Goal: Task Accomplishment & Management: Manage account settings

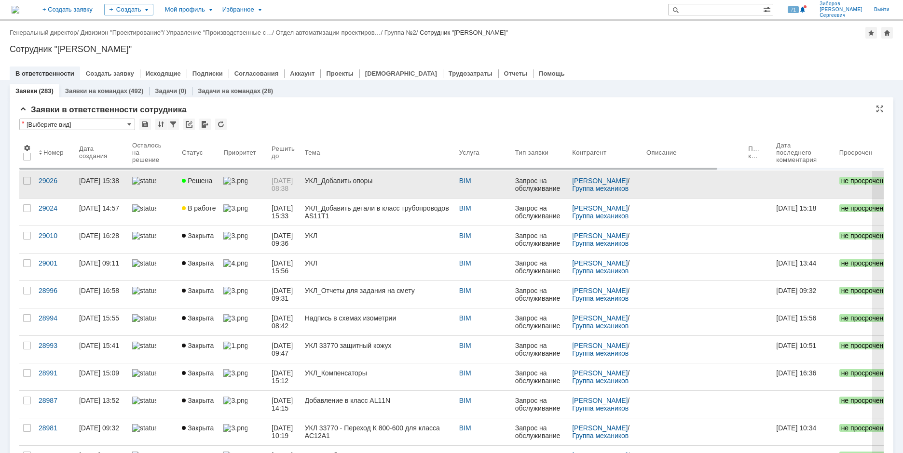
click at [219, 184] on link at bounding box center [243, 184] width 48 height 27
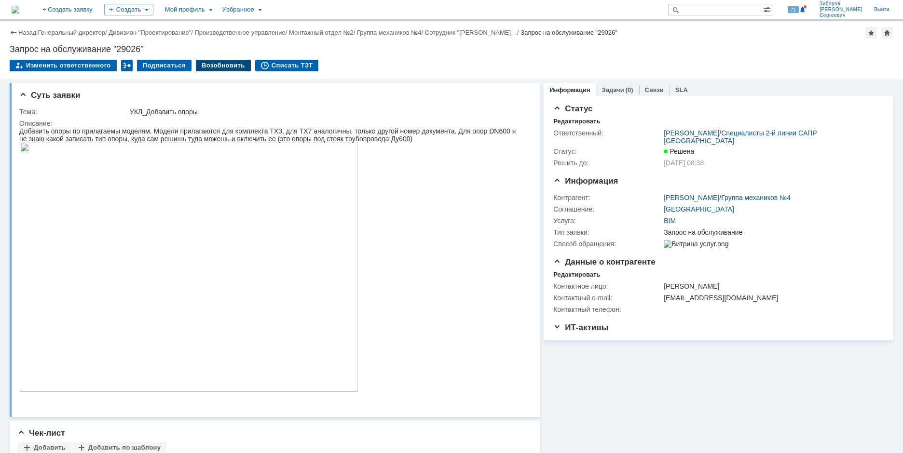
click at [213, 66] on div "Возобновить" at bounding box center [223, 66] width 55 height 12
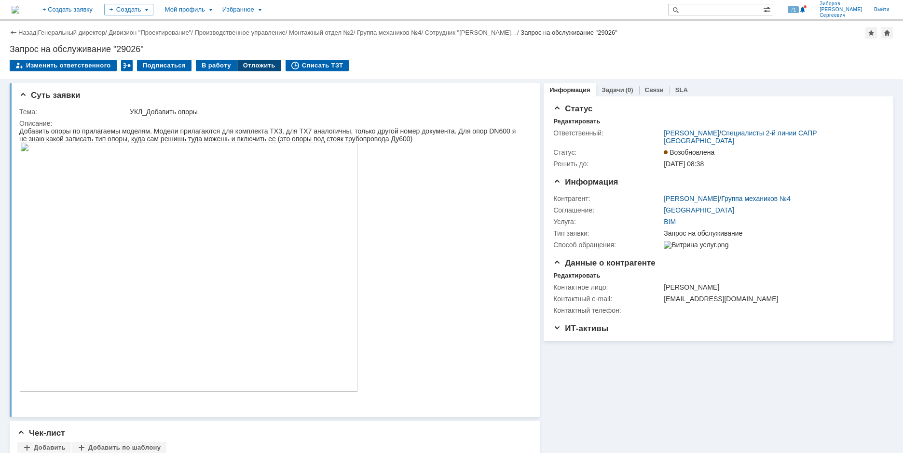
click at [254, 64] on div "Отложить" at bounding box center [259, 66] width 44 height 12
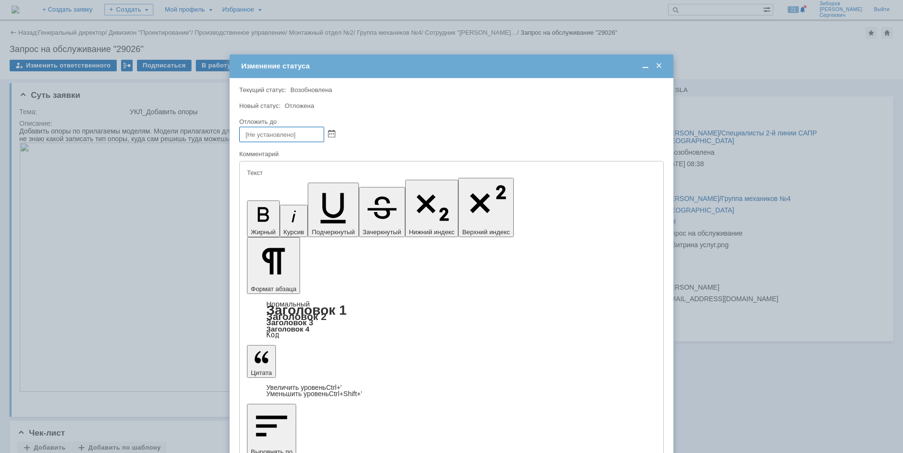
click at [664, 65] on div "Изменение статуса" at bounding box center [452, 66] width 444 height 11
click at [657, 66] on span at bounding box center [659, 66] width 10 height 9
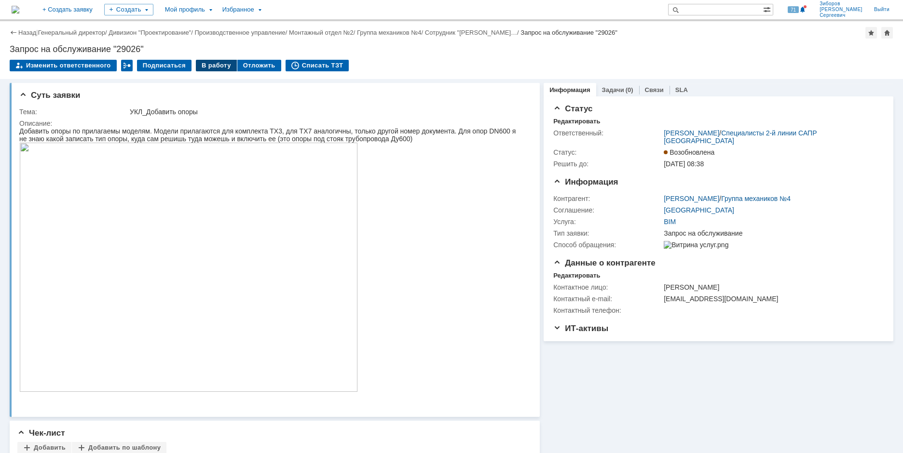
click at [217, 67] on div "В работу" at bounding box center [216, 66] width 41 height 12
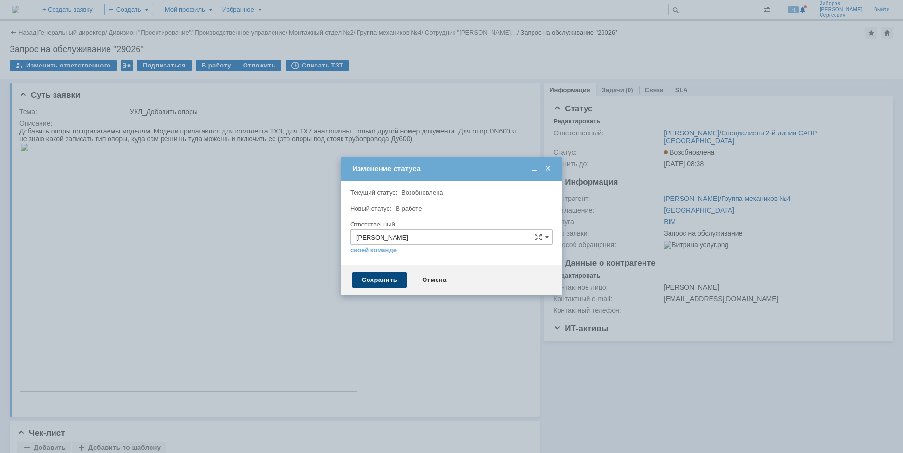
click at [382, 282] on div "Сохранить" at bounding box center [379, 280] width 55 height 15
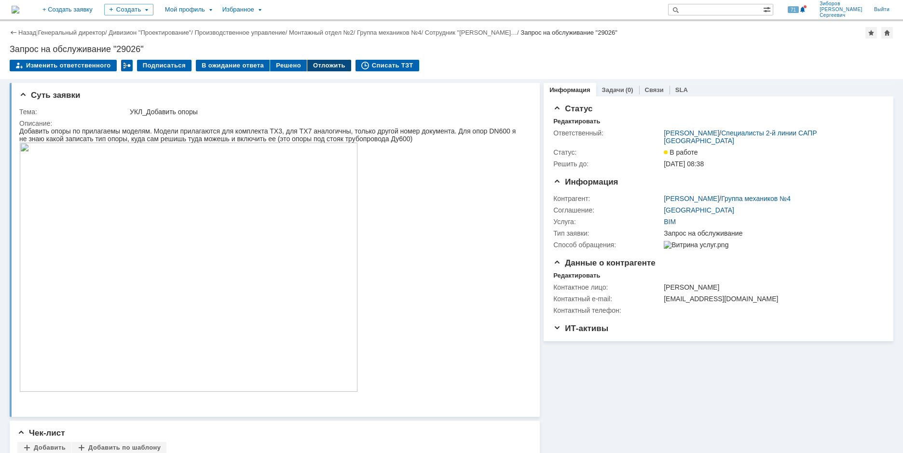
click at [321, 65] on div "Отложить" at bounding box center [329, 66] width 44 height 12
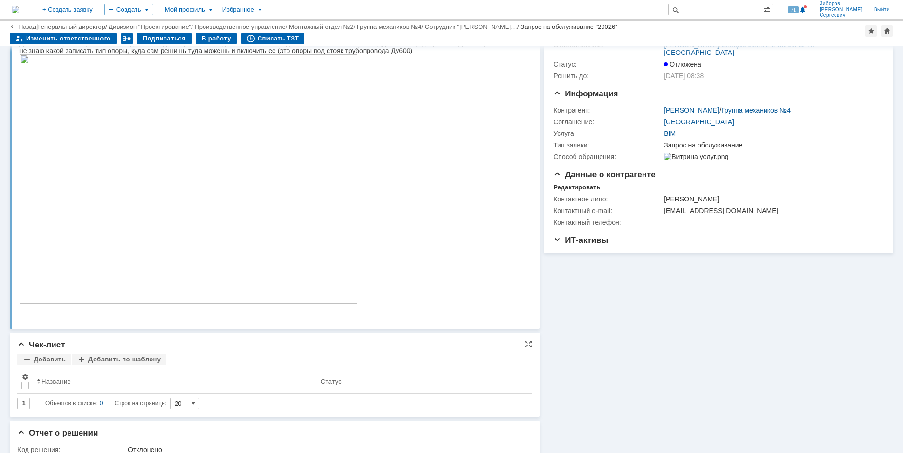
scroll to position [145, 0]
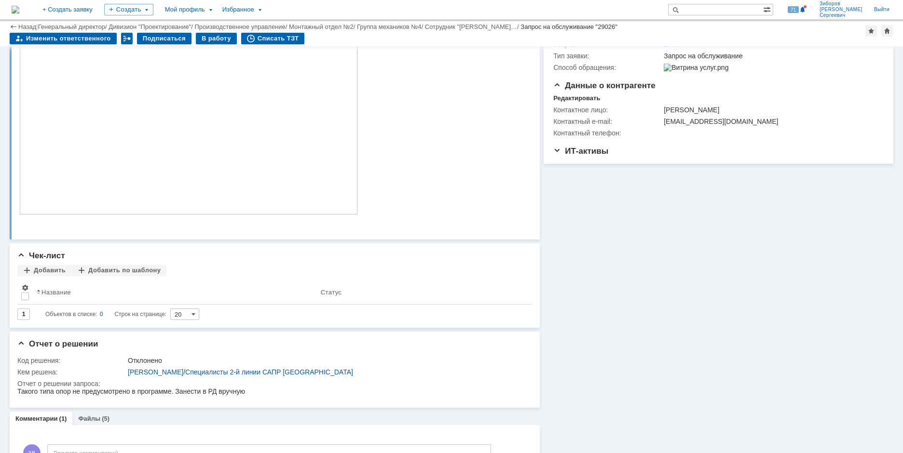
click at [19, 9] on img at bounding box center [16, 10] width 8 height 8
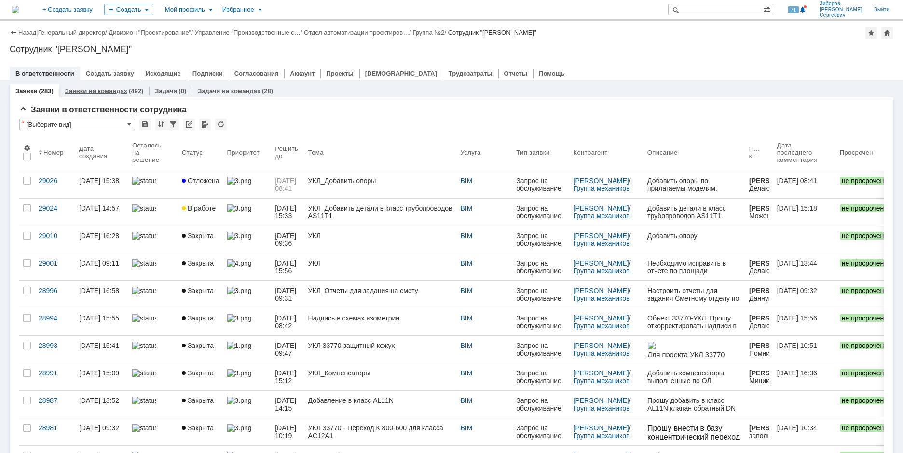
click at [107, 89] on link "Заявки на командах" at bounding box center [96, 90] width 62 height 7
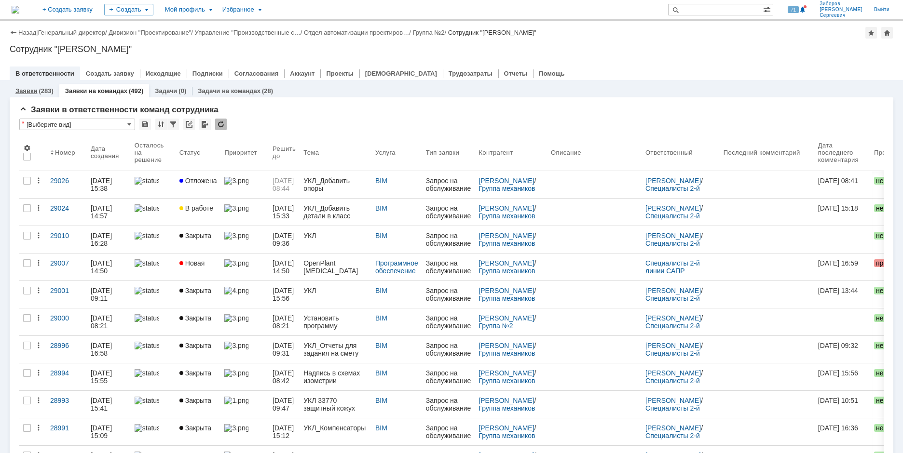
click at [39, 92] on div "(283)" at bounding box center [46, 90] width 14 height 7
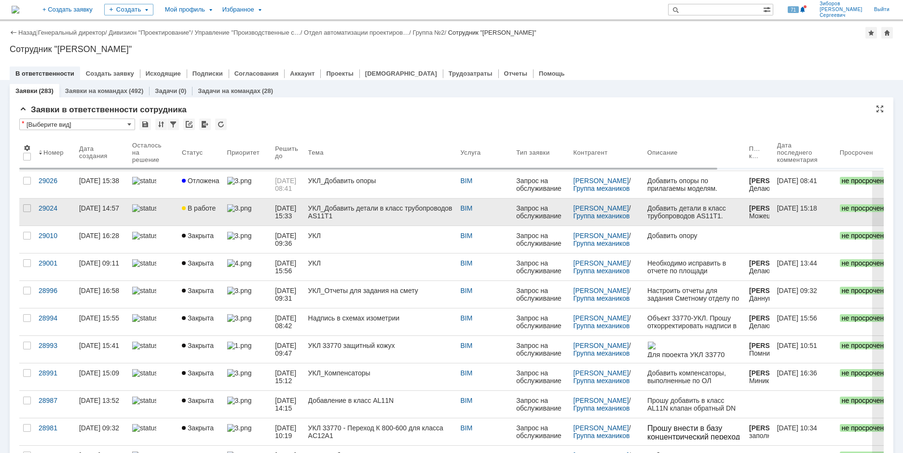
click at [186, 207] on div at bounding box center [185, 209] width 6 height 8
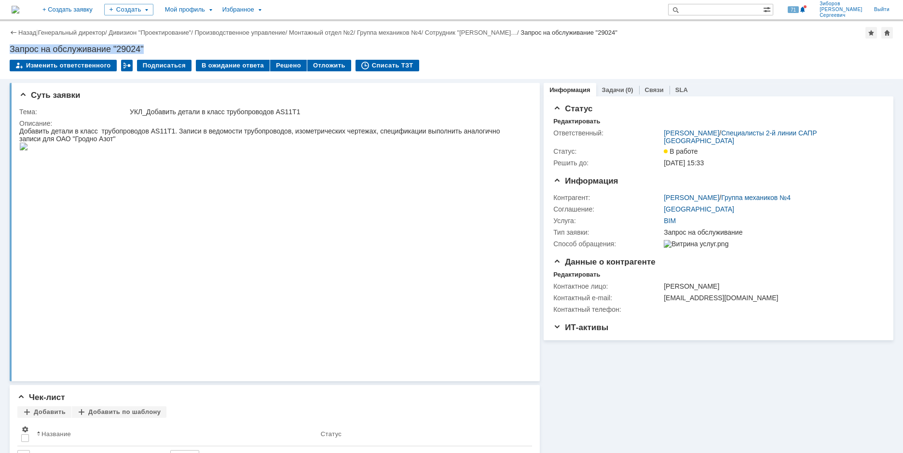
drag, startPoint x: 12, startPoint y: 46, endPoint x: 160, endPoint y: 42, distance: 148.6
click at [160, 42] on div "Назад | Генеральный директор / Дивизион "Проектирование" / Производственное упр…" at bounding box center [451, 50] width 903 height 58
copy div "Запрос на обслуживание "29024""
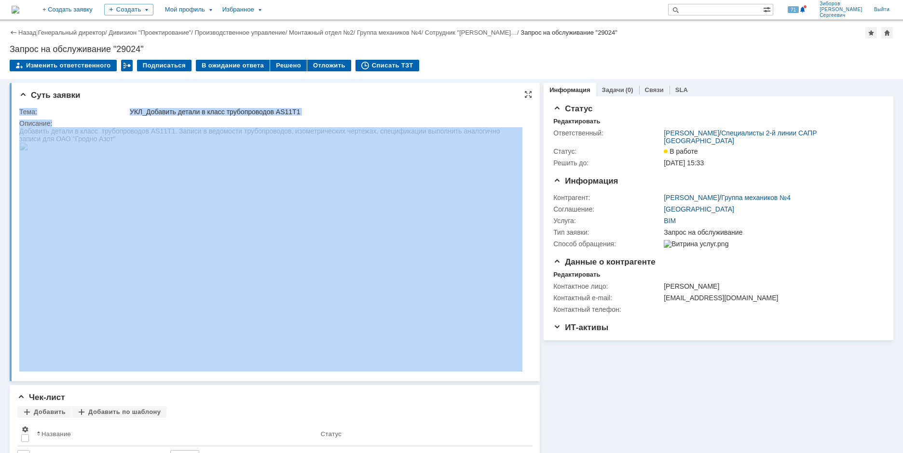
drag, startPoint x: 39, startPoint y: 237, endPoint x: 142, endPoint y: 150, distance: 134.6
copy tbody "Тема: УКЛ_Добавить детали в класс трубопроводов AS11T1 Описание:"
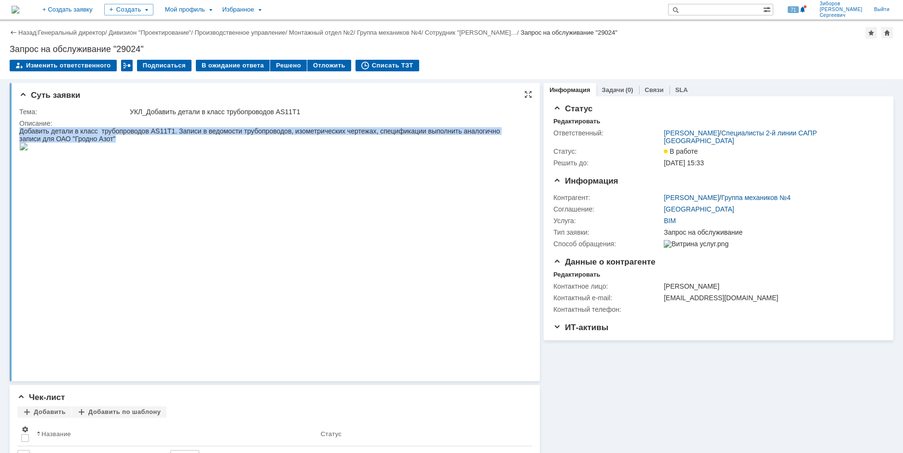
drag, startPoint x: 21, startPoint y: 135, endPoint x: 120, endPoint y: 141, distance: 99.6
click at [120, 141] on div "Добавить детали в класс трубопроводов AS11T1. Записи в ведомости трубопроводов,…" at bounding box center [270, 134] width 503 height 15
copy div "Добавить детали в класс трубопроводов AS11T1. Записи в ведомости трубопроводов,…"
click at [28, 150] on img at bounding box center [23, 147] width 9 height 8
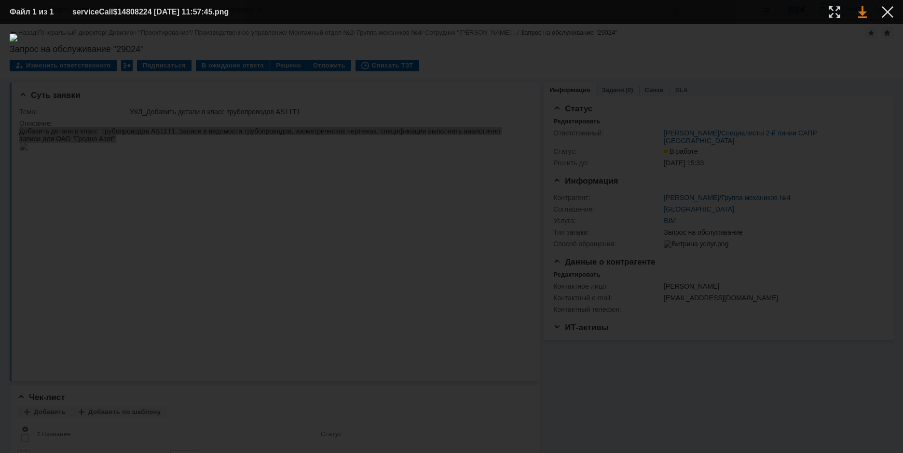
click at [861, 12] on link at bounding box center [862, 12] width 9 height 12
click at [890, 12] on div at bounding box center [888, 12] width 12 height 12
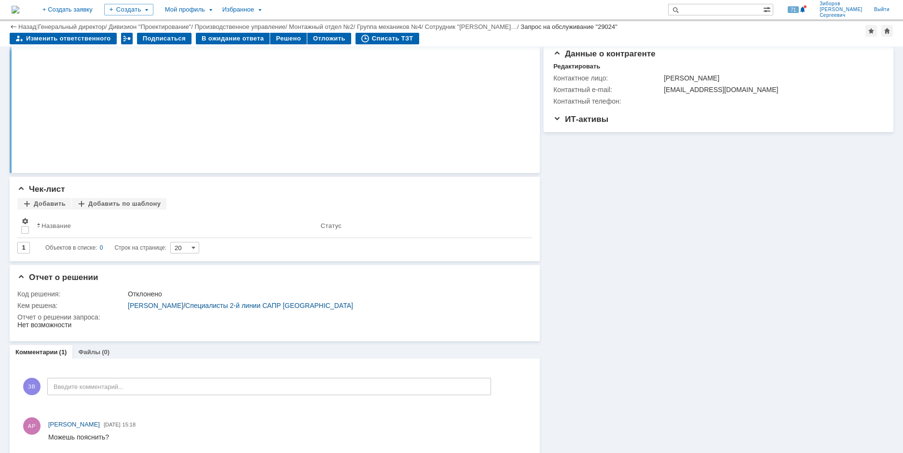
scroll to position [193, 0]
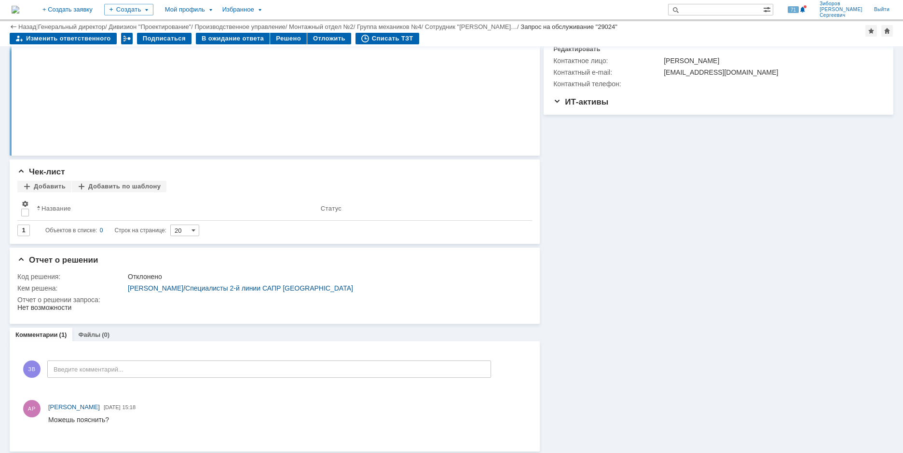
click at [100, 328] on div "Суть заявки Тема: УКЛ_Добавить детали в класс трубопроводов AS11T1 Описание: Че…" at bounding box center [275, 152] width 530 height 599
click at [97, 332] on div "Файлы (0)" at bounding box center [93, 335] width 43 height 14
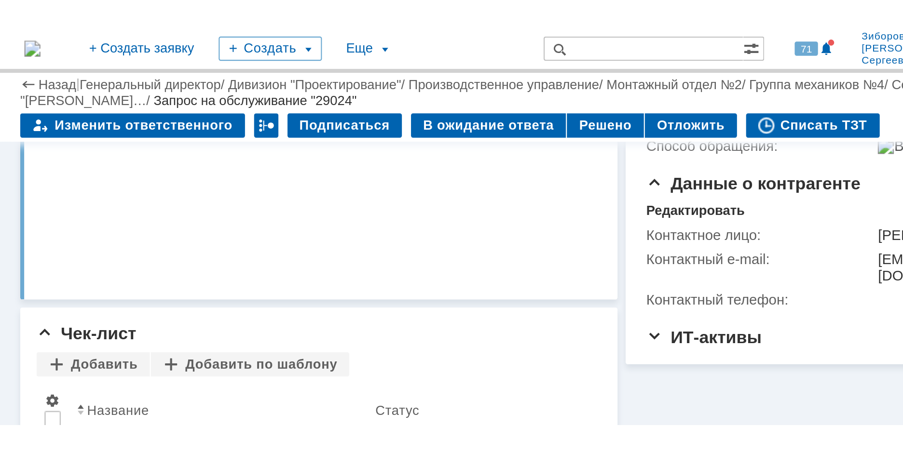
scroll to position [168, 0]
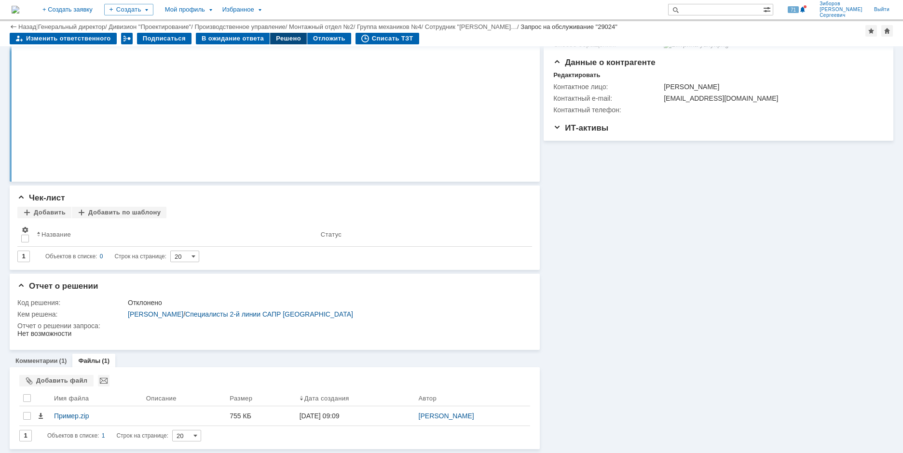
click at [289, 40] on div "Решено" at bounding box center [288, 39] width 37 height 12
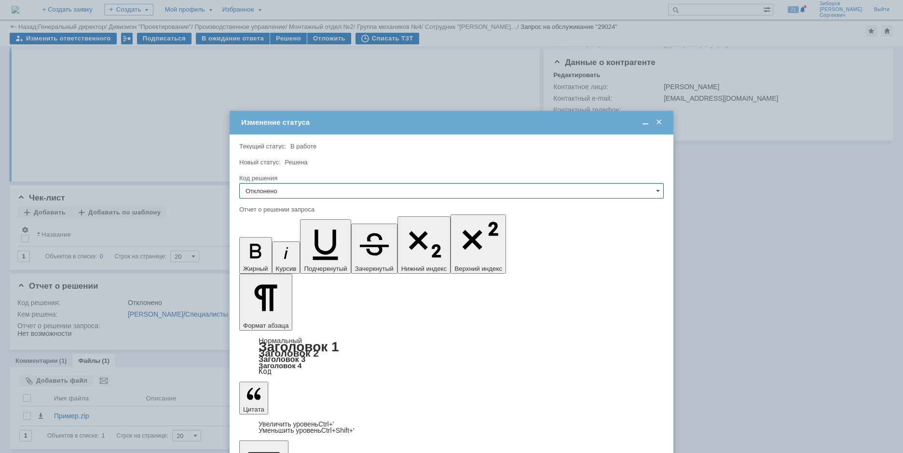
scroll to position [0, 0]
click at [294, 194] on input "Отклонено" at bounding box center [451, 190] width 424 height 15
click at [264, 259] on span "Решено" at bounding box center [451, 257] width 412 height 8
type input "Решено"
drag, startPoint x: 328, startPoint y: 2802, endPoint x: 67, endPoint y: 2793, distance: 262.0
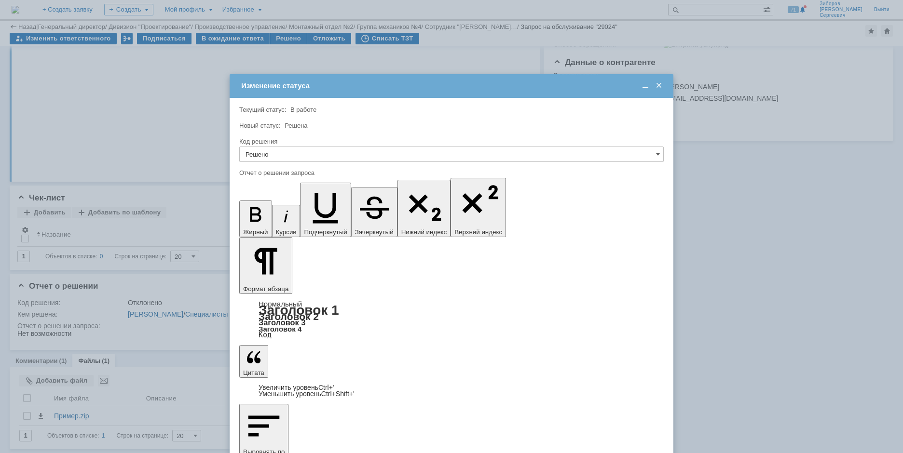
drag, startPoint x: 430, startPoint y: 2772, endPoint x: 353, endPoint y: 2960, distance: 203.3
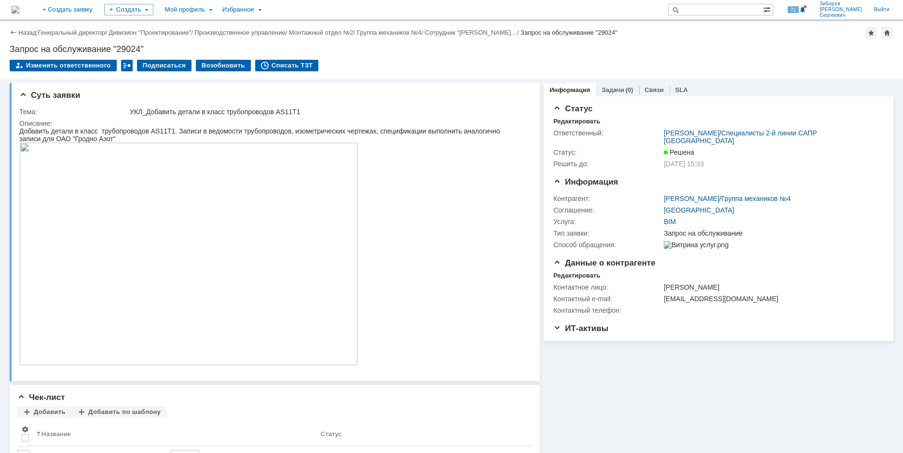
scroll to position [0, 0]
click at [19, 12] on img at bounding box center [16, 10] width 8 height 8
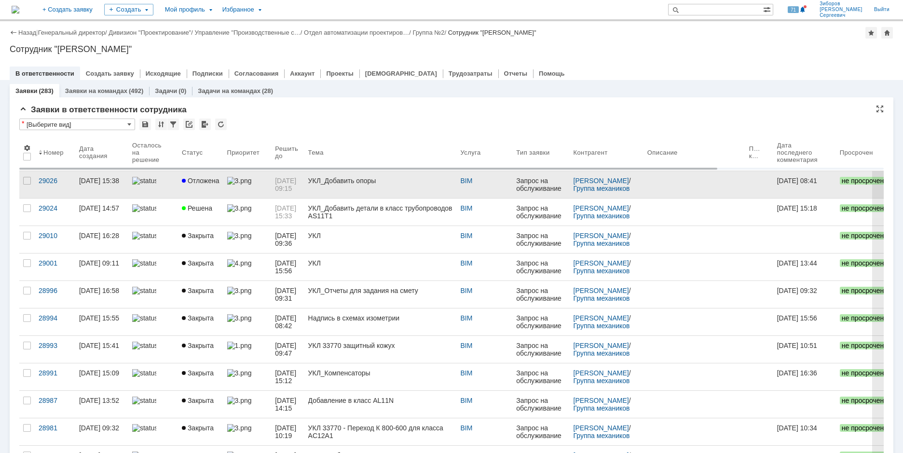
click at [204, 184] on span "Отложена" at bounding box center [201, 181] width 38 height 8
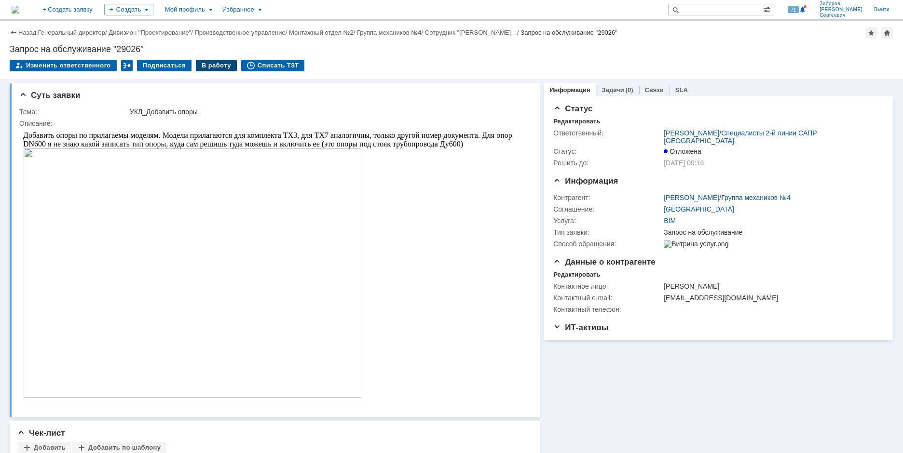
click at [210, 67] on div "В работу" at bounding box center [216, 66] width 41 height 12
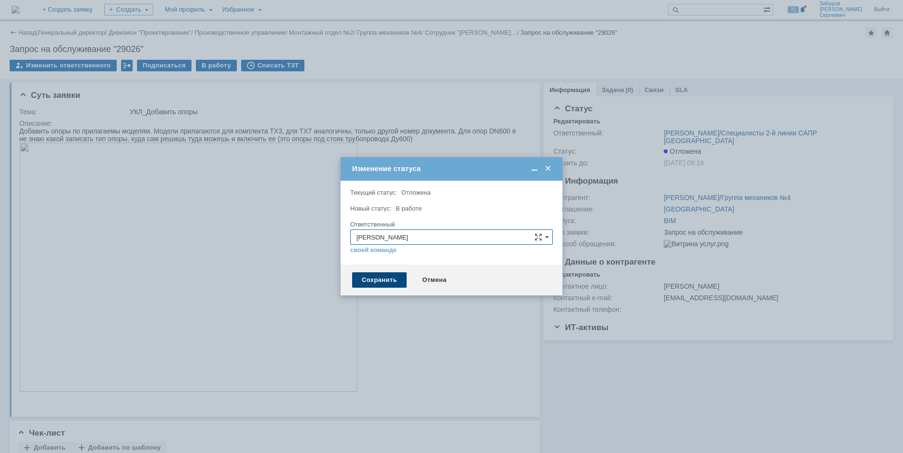
click at [382, 282] on div "Сохранить" at bounding box center [379, 280] width 55 height 15
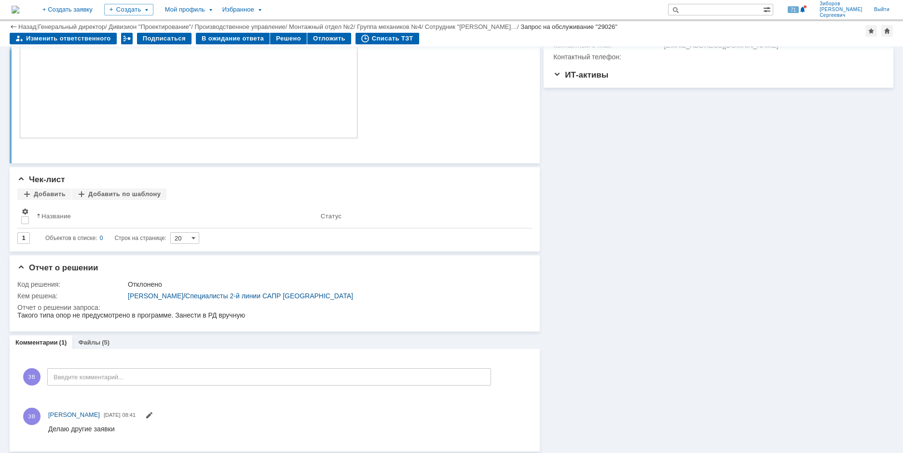
scroll to position [224, 0]
click at [98, 341] on div "Файлы (5)" at bounding box center [93, 340] width 31 height 6
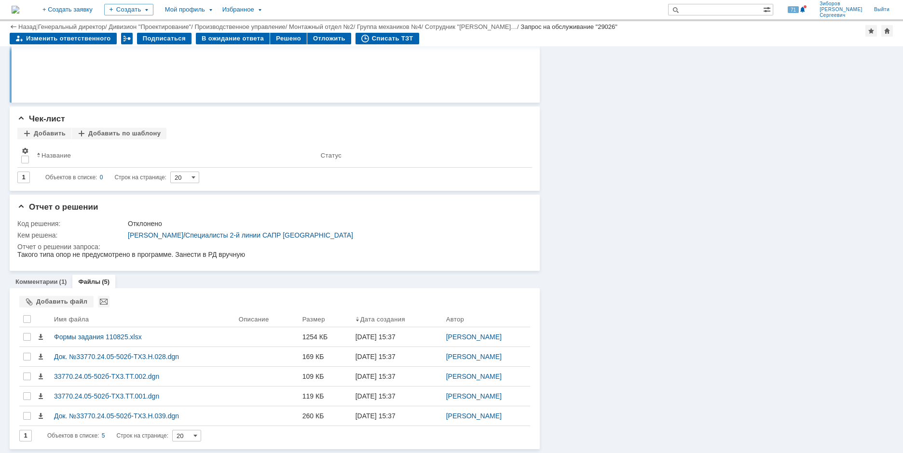
scroll to position [283, 0]
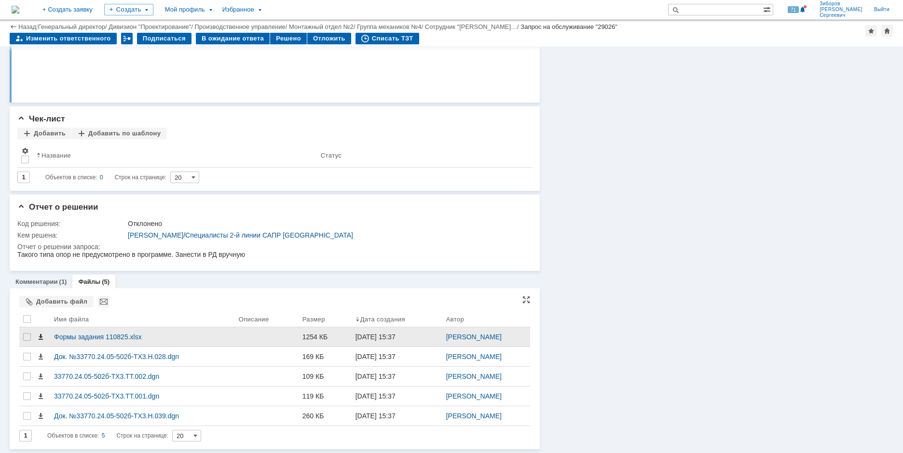
click at [41, 338] on span at bounding box center [41, 337] width 8 height 8
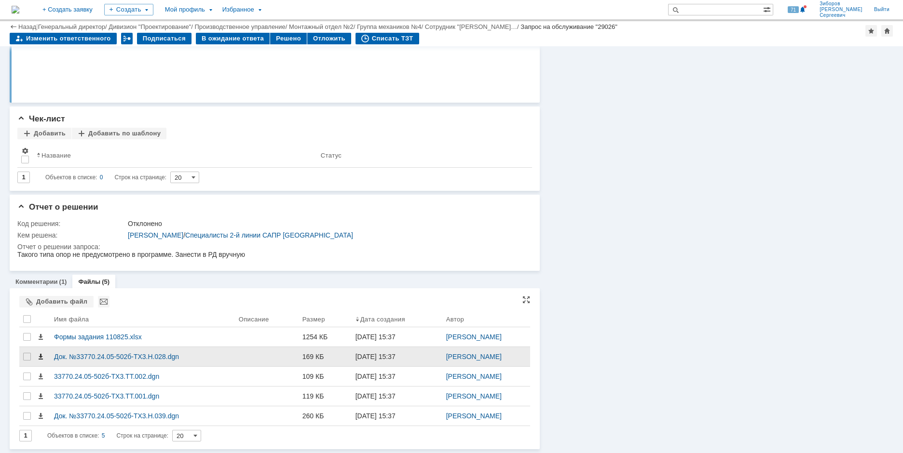
click at [42, 355] on span at bounding box center [41, 357] width 8 height 8
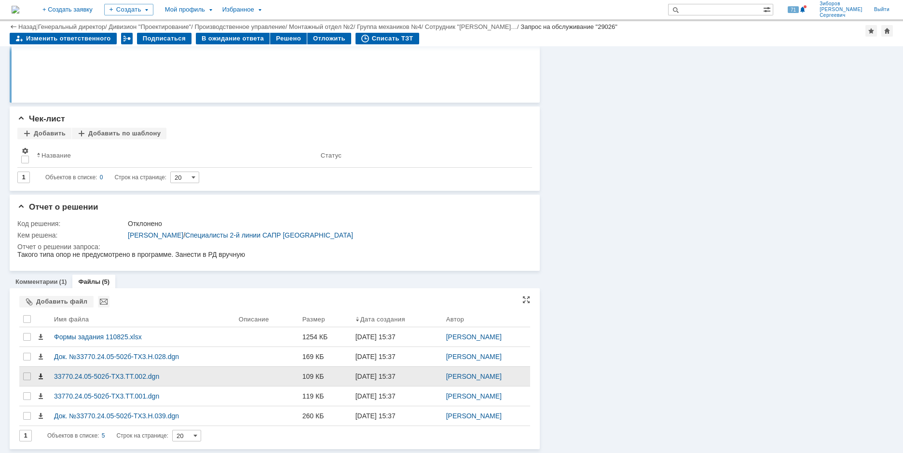
click at [40, 376] on span at bounding box center [41, 377] width 8 height 8
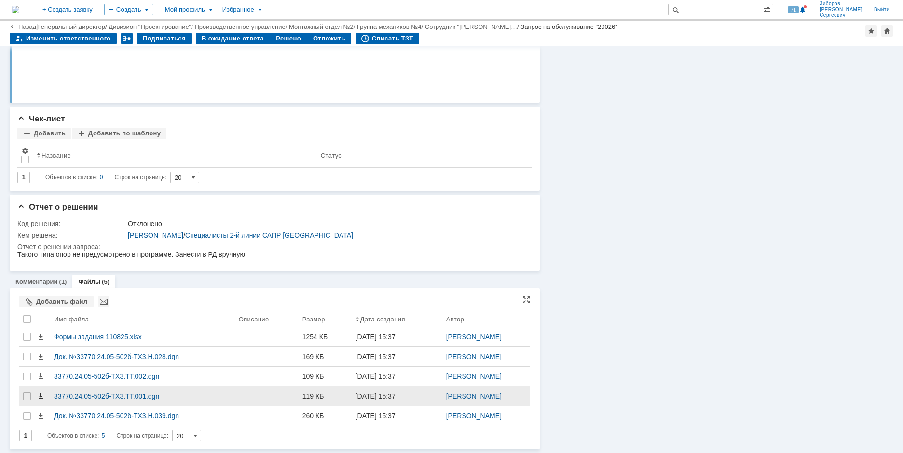
click at [40, 395] on span at bounding box center [41, 397] width 8 height 8
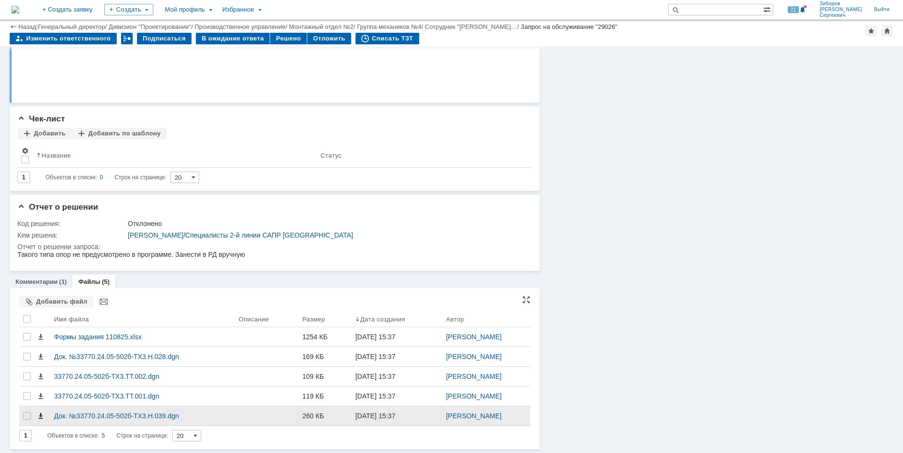
click at [42, 415] on span at bounding box center [41, 416] width 8 height 8
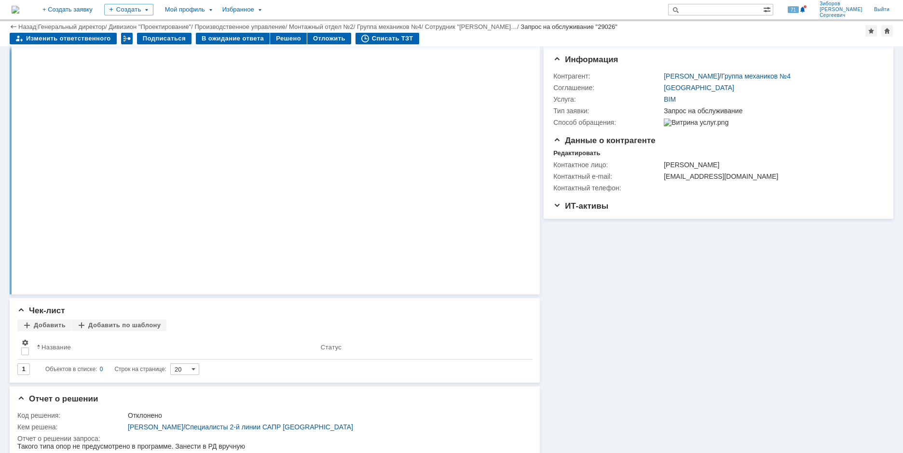
scroll to position [0, 0]
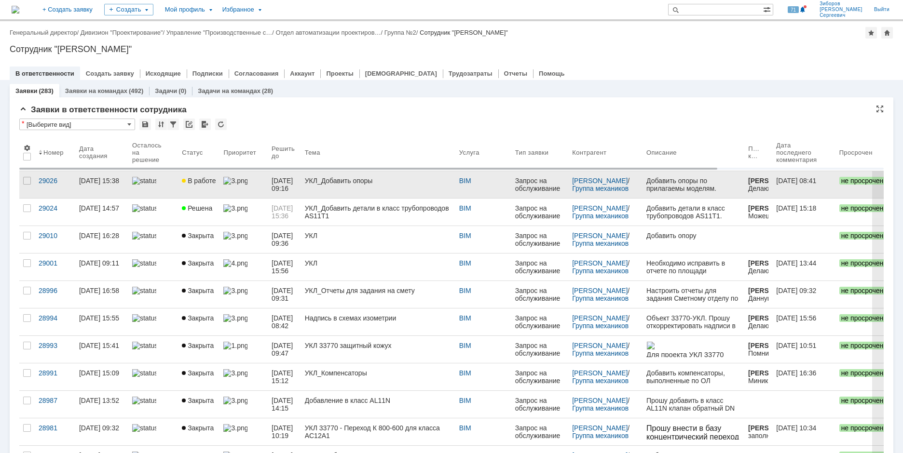
click at [295, 180] on span "[DATE] 09:16" at bounding box center [283, 184] width 23 height 15
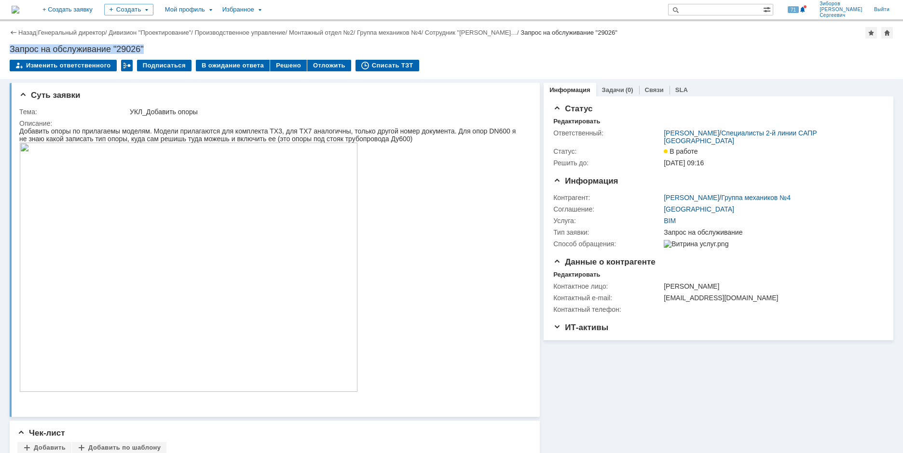
drag, startPoint x: 9, startPoint y: 47, endPoint x: 155, endPoint y: 49, distance: 146.6
click at [155, 49] on div "Назад | Генеральный директор / Дивизион "Проектирование" / Производственное упр…" at bounding box center [451, 50] width 903 height 58
copy div "Запрос на обслуживание "29026""
click at [27, 120] on div "Описание:" at bounding box center [273, 124] width 508 height 8
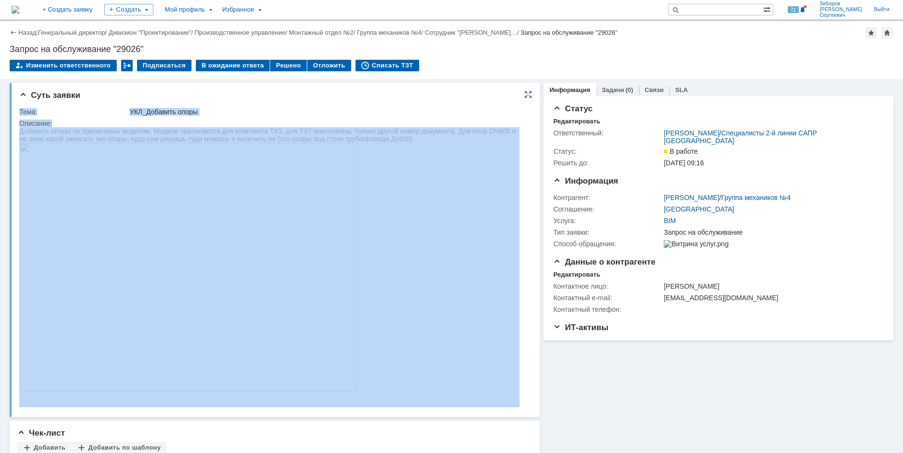
drag, startPoint x: 39, startPoint y: 238, endPoint x: 255, endPoint y: 132, distance: 241.4
copy tbody "Тема: УКЛ_Добавить опоры Описание:"
click at [53, 134] on div "Добавить опоры по прилагаемы моделям. Модели прилагаются для комплекта ТХ3, для…" at bounding box center [269, 260] width 500 height 266
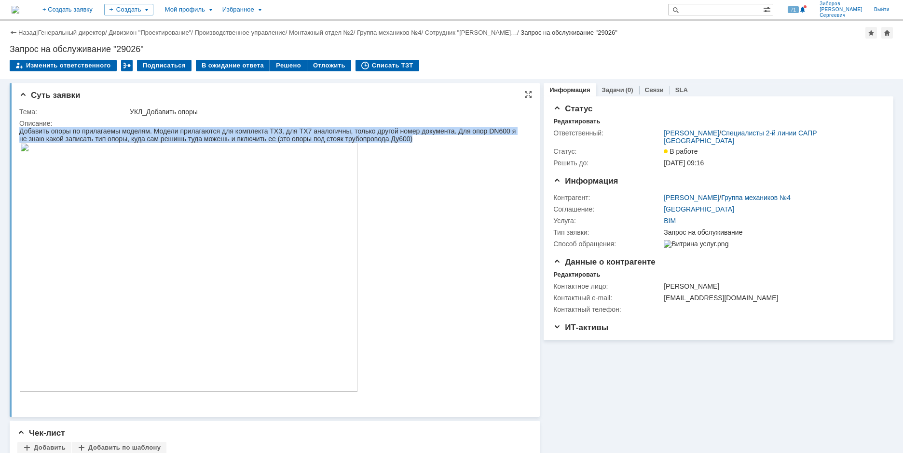
drag, startPoint x: 20, startPoint y: 132, endPoint x: 455, endPoint y: 139, distance: 434.6
click at [455, 139] on div "Добавить опоры по прилагаемы моделям. Модели прилагаются для комплекта ТХ3, для…" at bounding box center [269, 260] width 500 height 266
copy div "Добавить опоры по прилагаемы моделям. Модели прилагаются для комплекта ТХ3, для…"
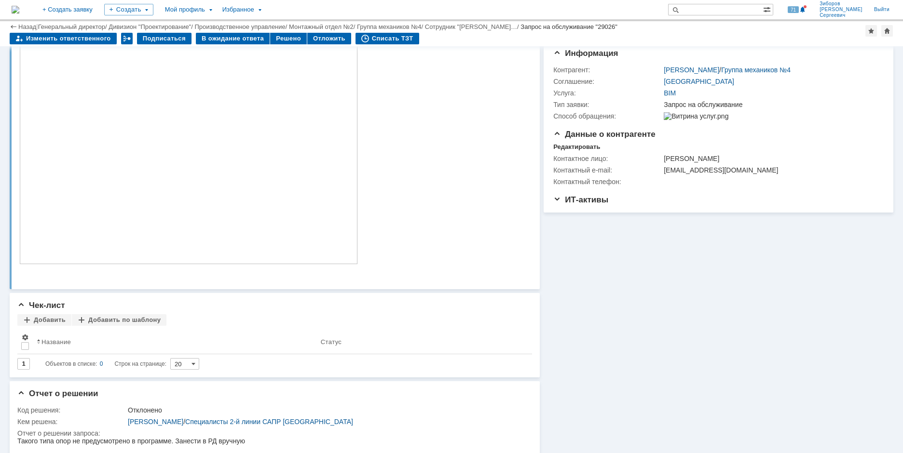
scroll to position [96, 0]
click at [153, 173] on img at bounding box center [188, 138] width 339 height 249
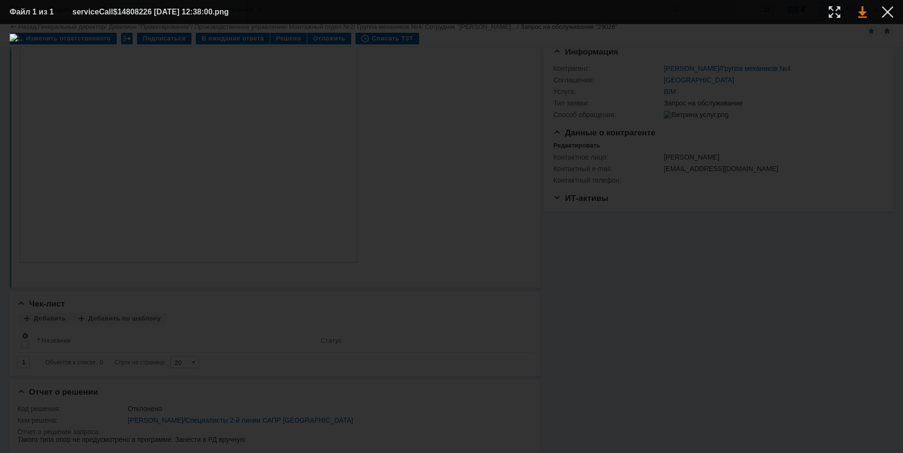
click at [861, 15] on link at bounding box center [862, 12] width 9 height 12
